Goal: Task Accomplishment & Management: Use online tool/utility

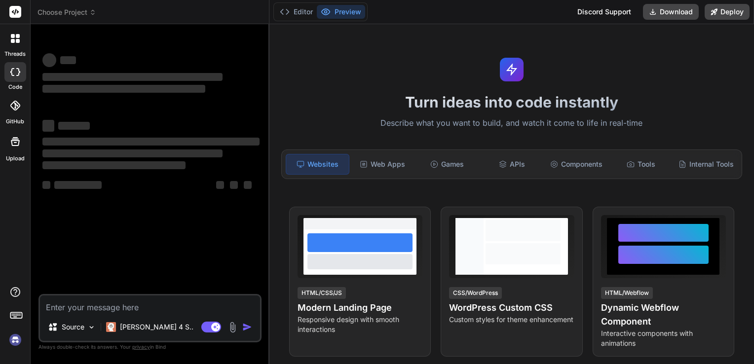
click at [12, 339] on img at bounding box center [15, 340] width 17 height 17
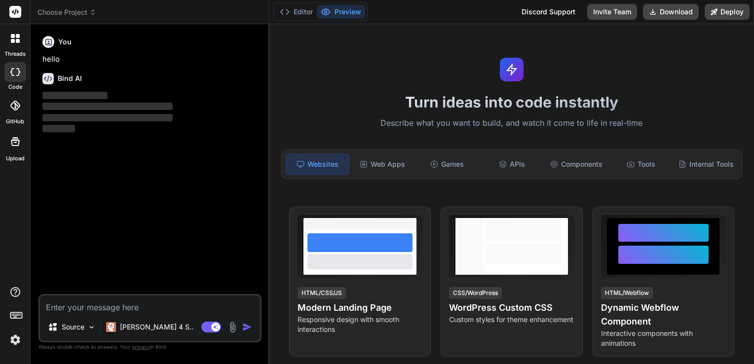
click at [16, 341] on img at bounding box center [15, 340] width 17 height 17
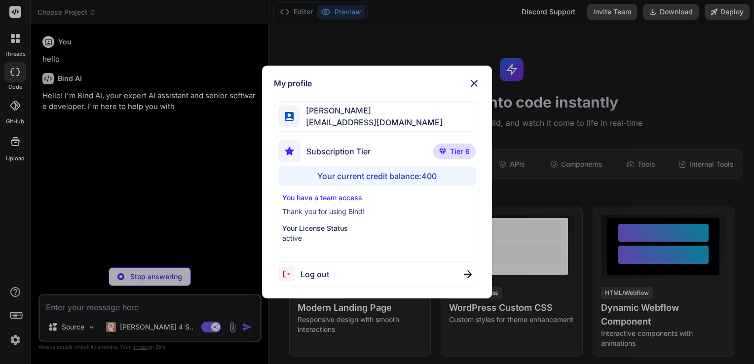
click at [474, 84] on img at bounding box center [474, 83] width 12 height 12
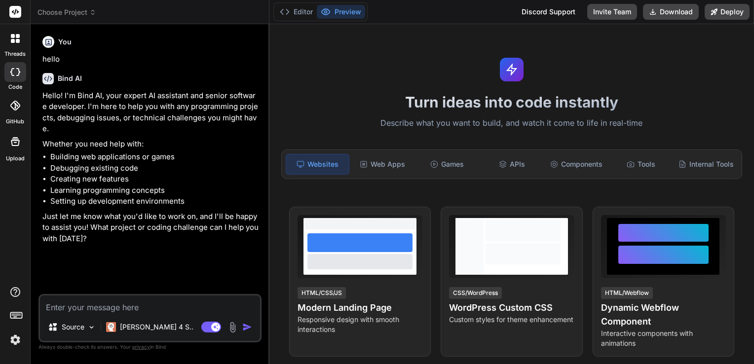
type textarea "x"
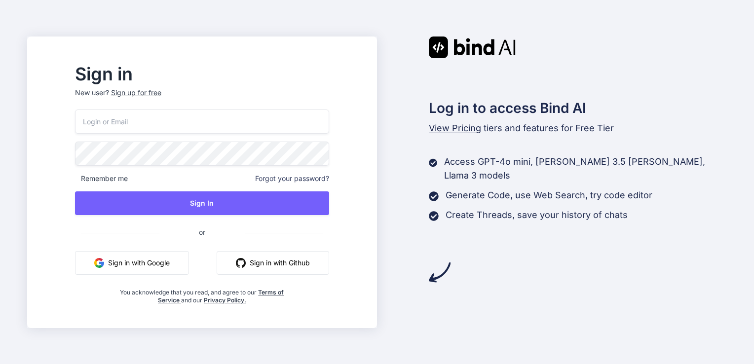
click at [169, 126] on input "email" at bounding box center [202, 122] width 254 height 24
click at [175, 122] on input "email" at bounding box center [202, 122] width 254 height 24
type input "[EMAIL_ADDRESS][DOMAIN_NAME]"
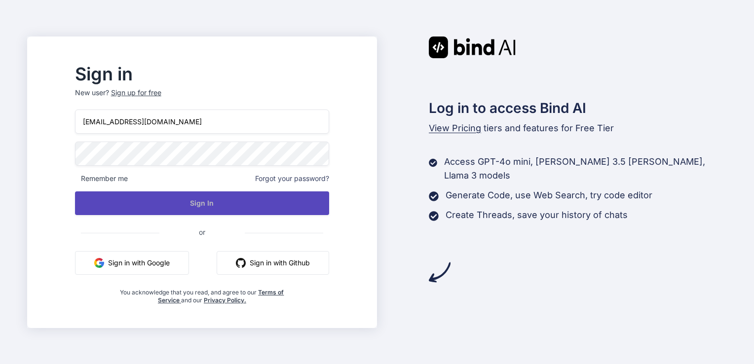
click at [213, 199] on button "Sign In" at bounding box center [202, 203] width 254 height 24
